Goal: Find specific page/section

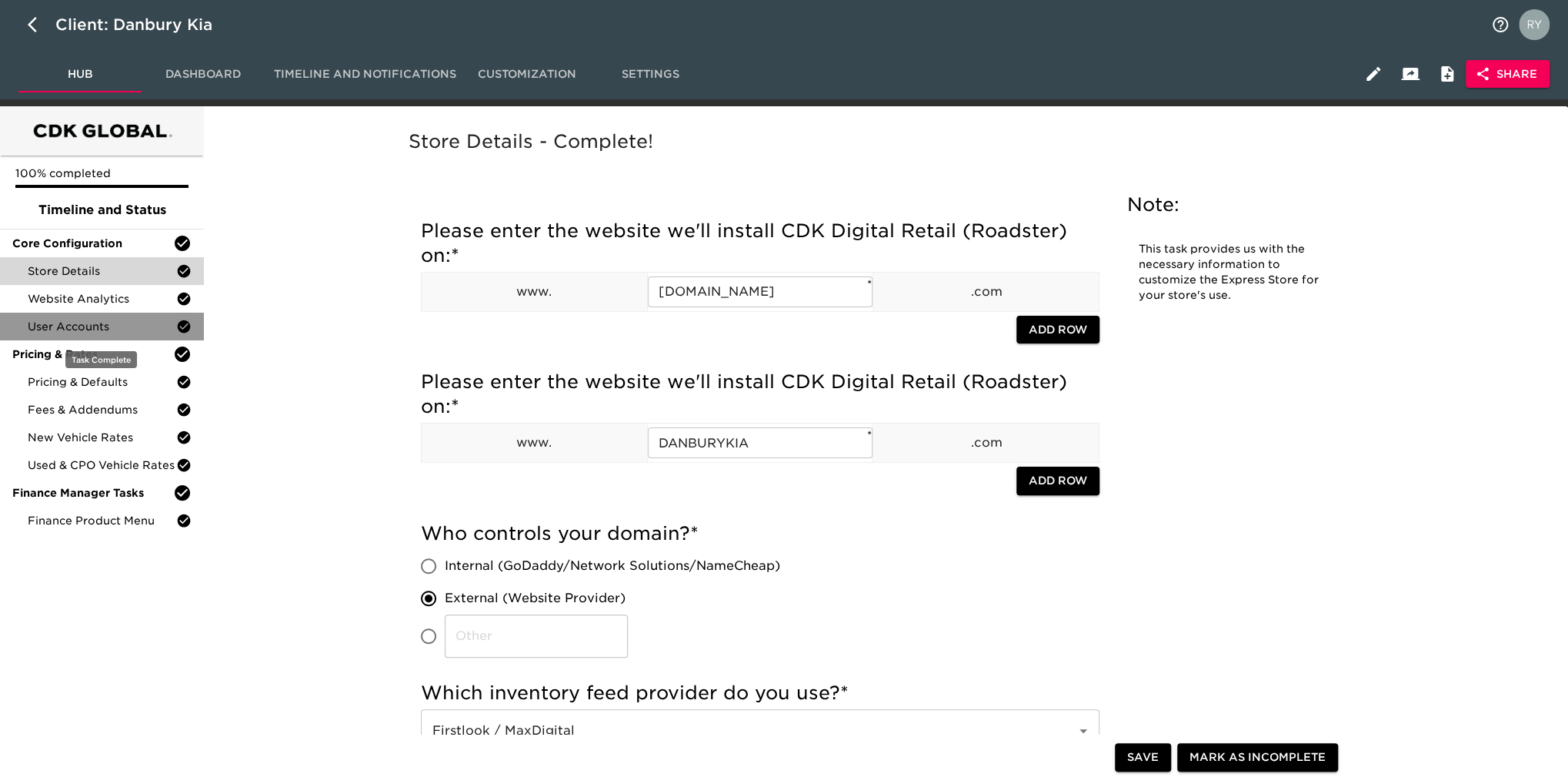
click at [78, 325] on span "User Accounts" at bounding box center [102, 326] width 149 height 16
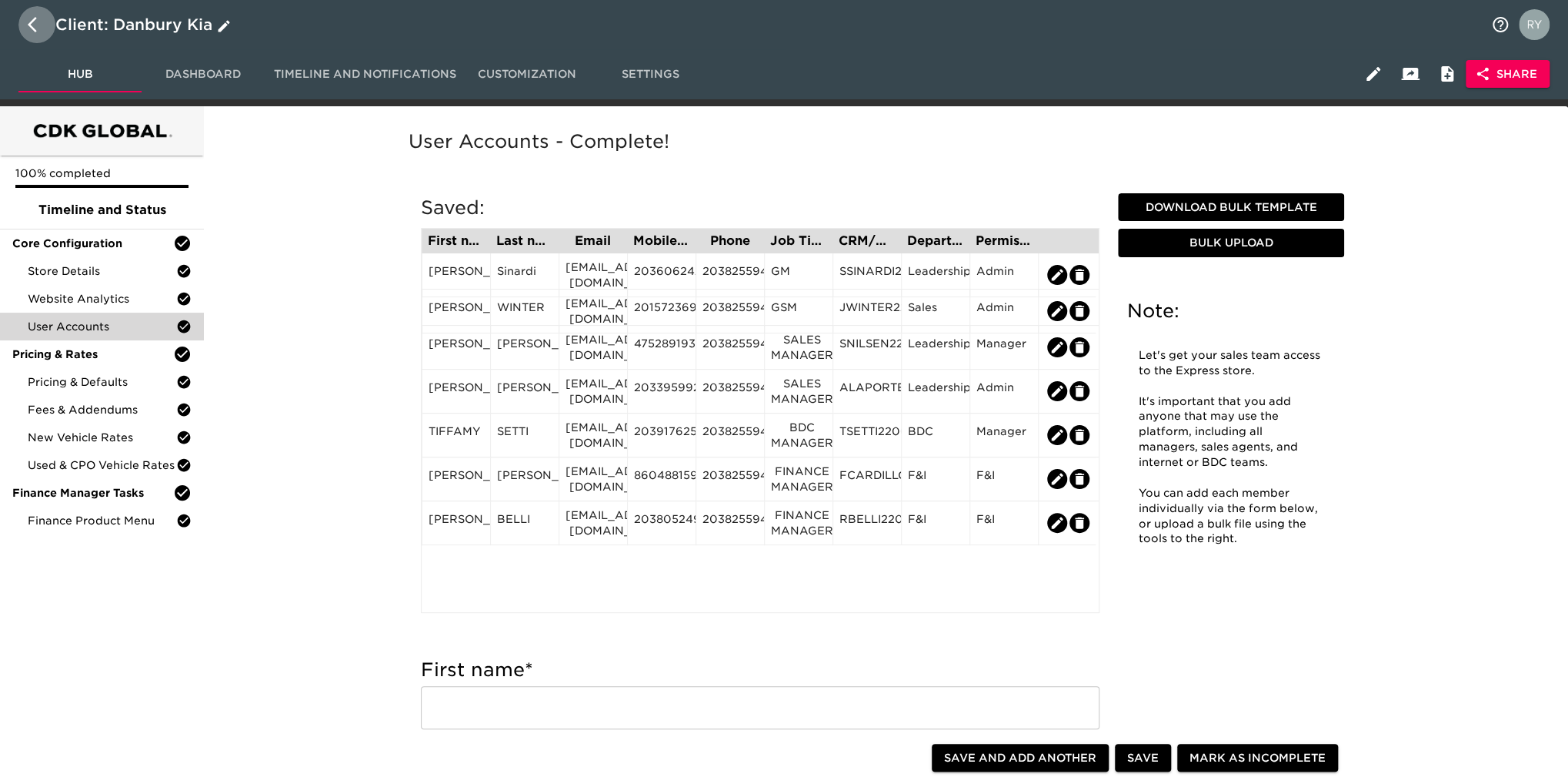
click at [35, 26] on icon "button" at bounding box center [37, 25] width 19 height 19
select select "10"
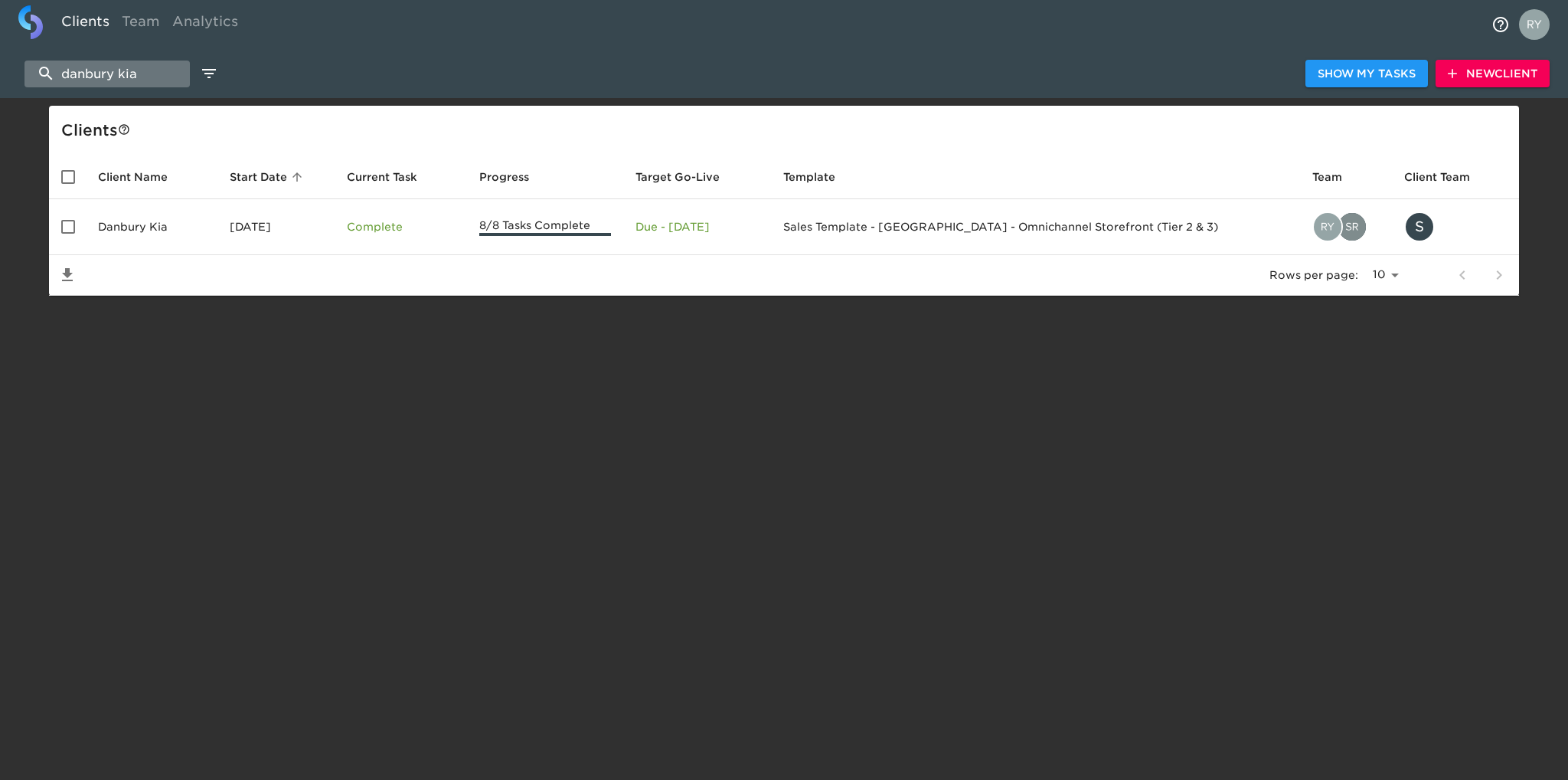
drag, startPoint x: 152, startPoint y: 77, endPoint x: 35, endPoint y: 85, distance: 117.3
click at [35, 85] on input "danbury kia" at bounding box center [107, 73] width 166 height 27
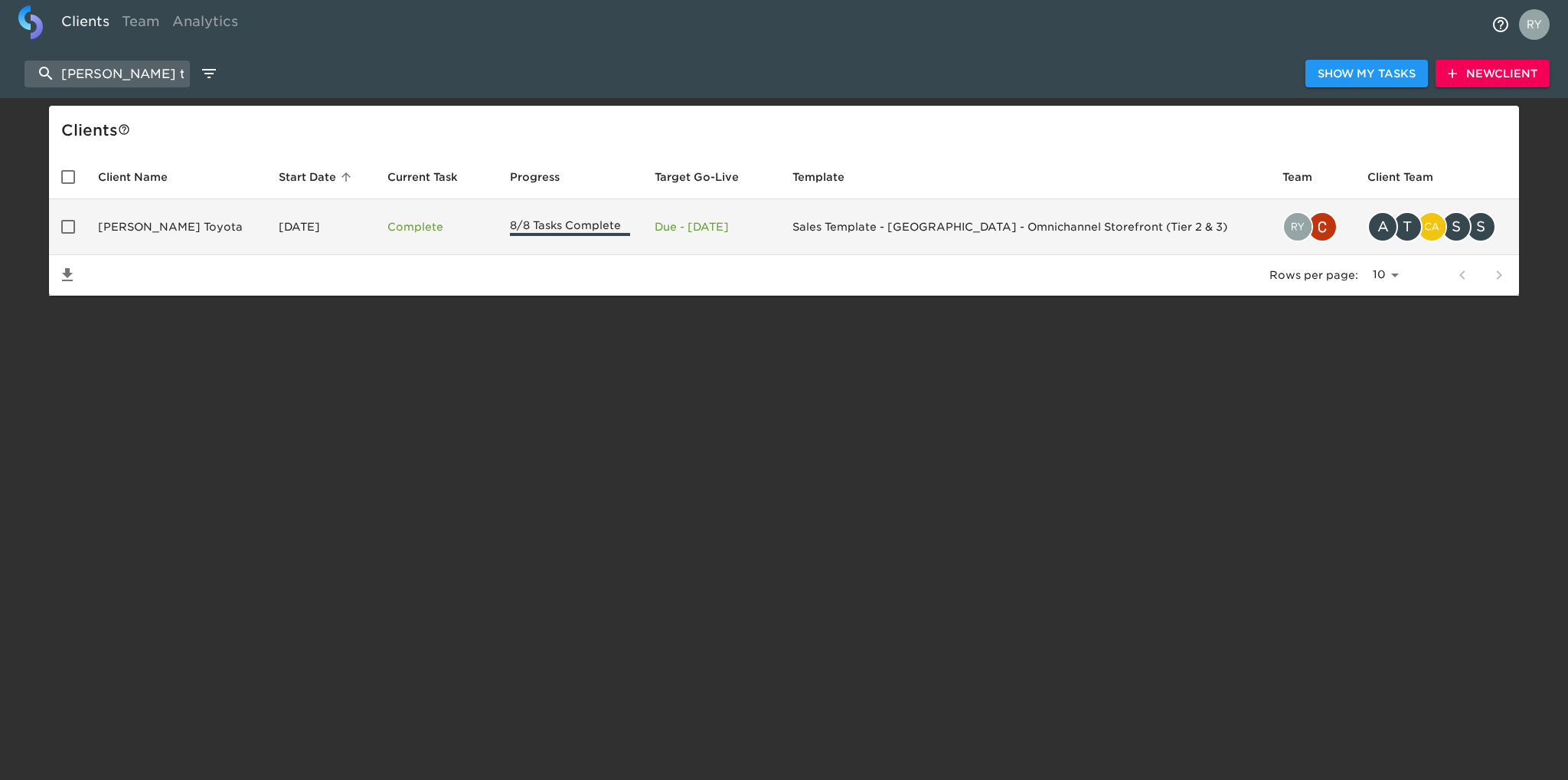
type input "[PERSON_NAME] toy"
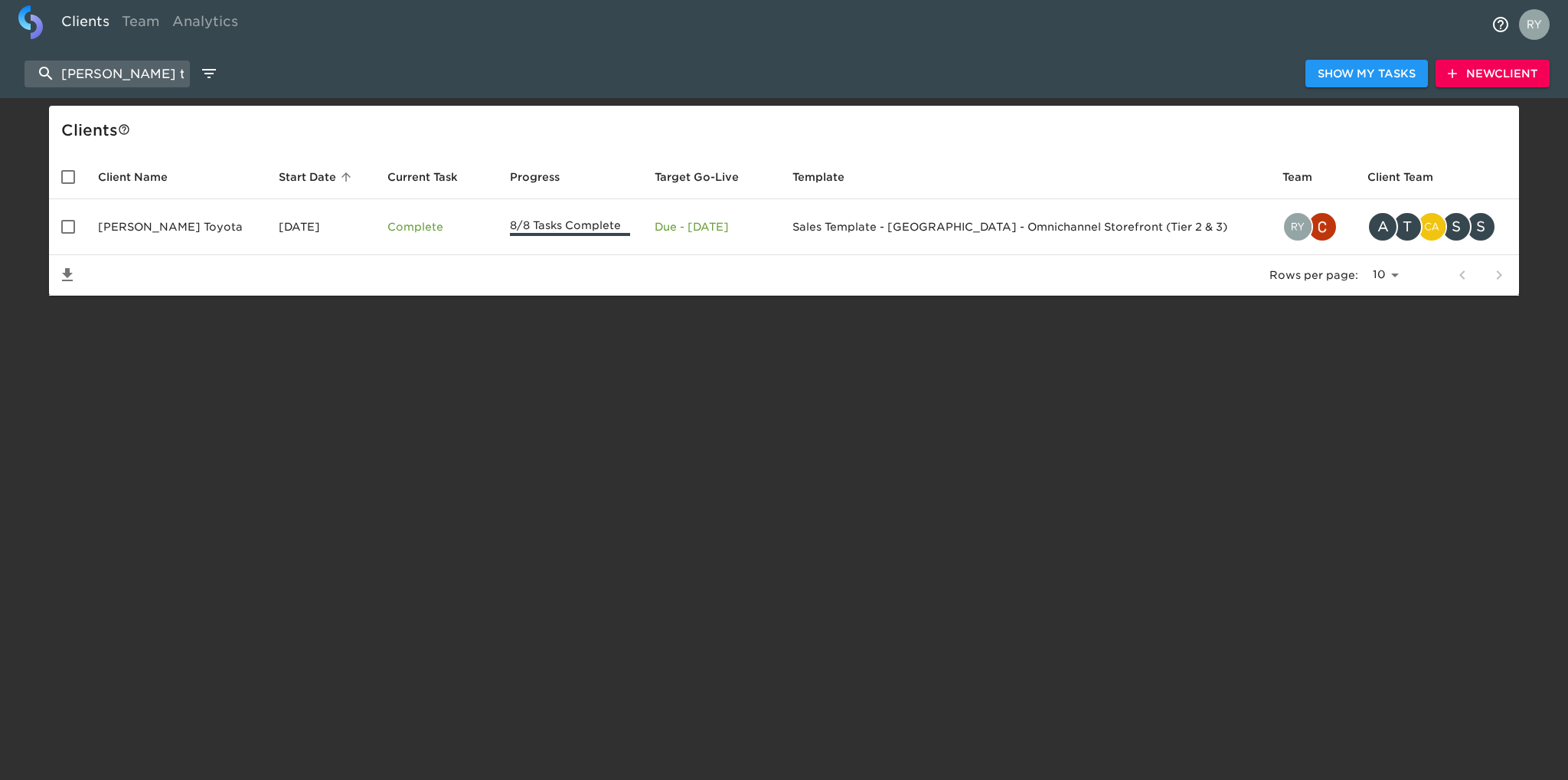
click at [144, 221] on td "[PERSON_NAME] Toyota" at bounding box center [176, 227] width 180 height 56
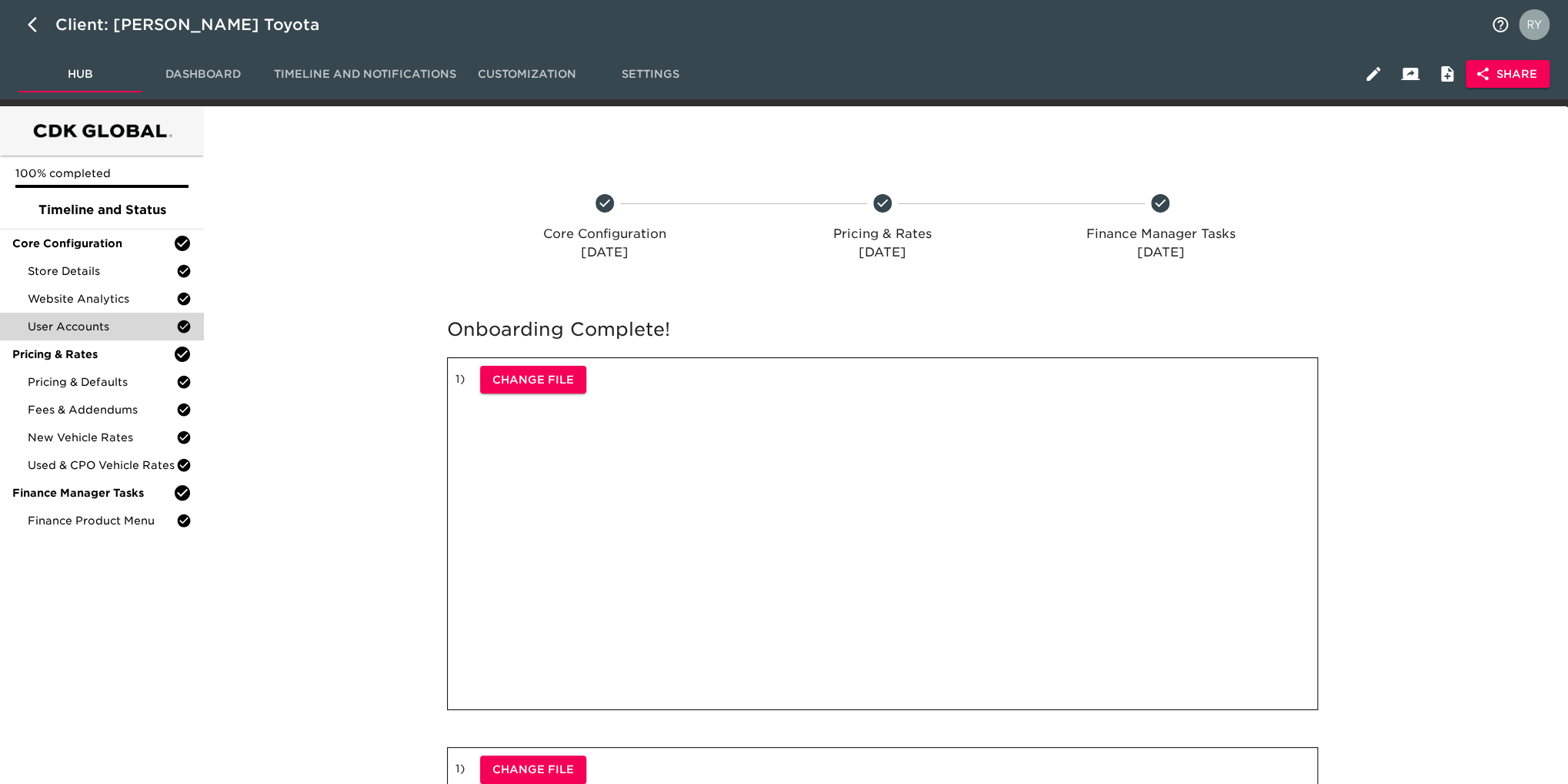
click at [68, 333] on span "User Accounts" at bounding box center [102, 326] width 149 height 16
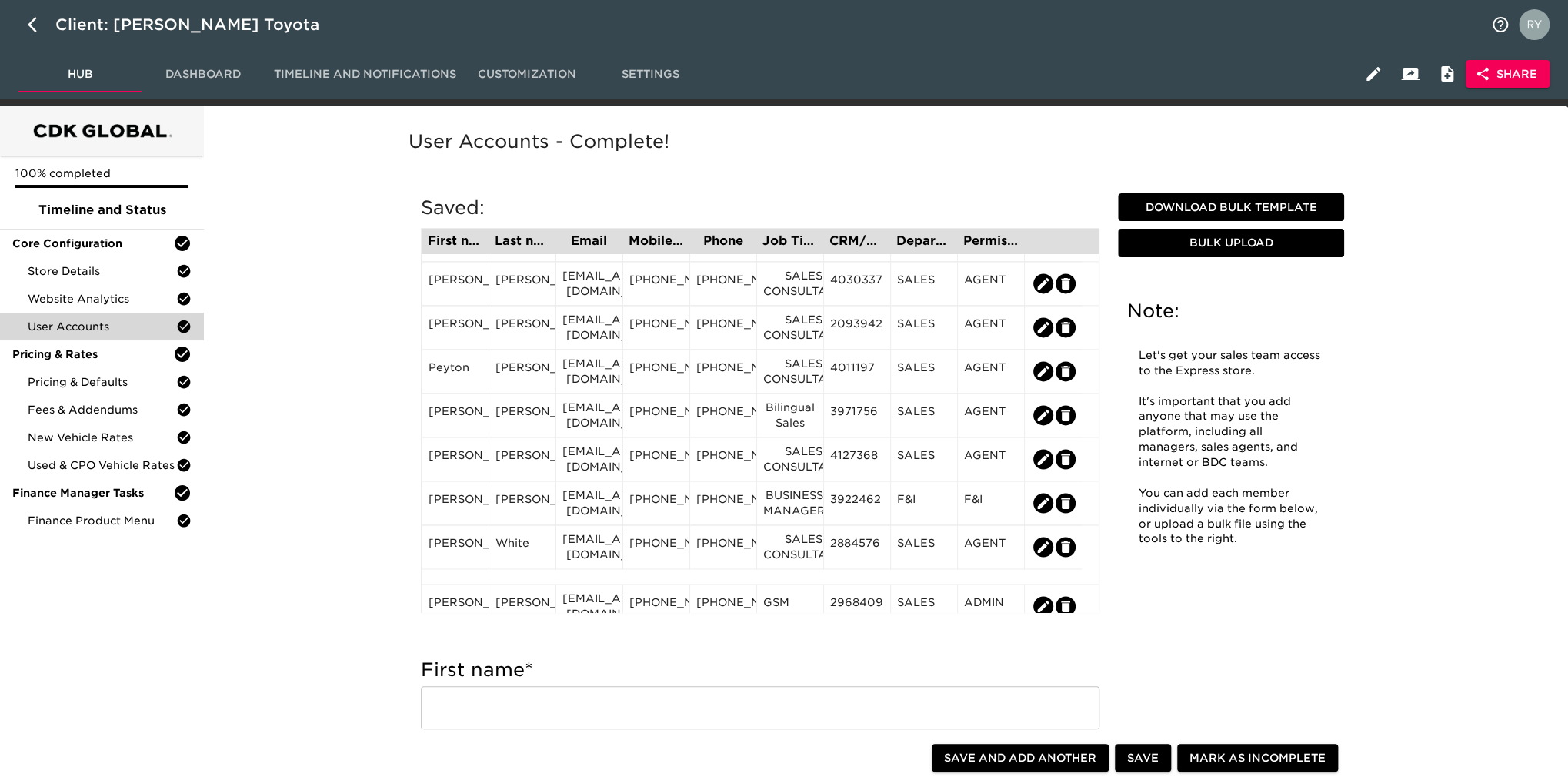
scroll to position [1462, 0]
